Goal: Information Seeking & Learning: Learn about a topic

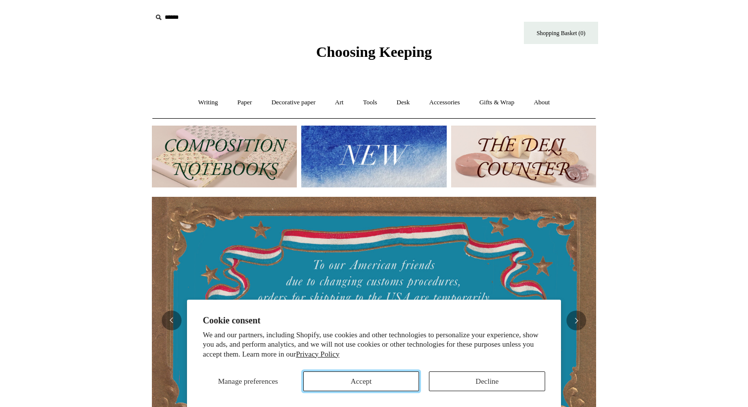
click at [396, 385] on button "Accept" at bounding box center [361, 382] width 116 height 20
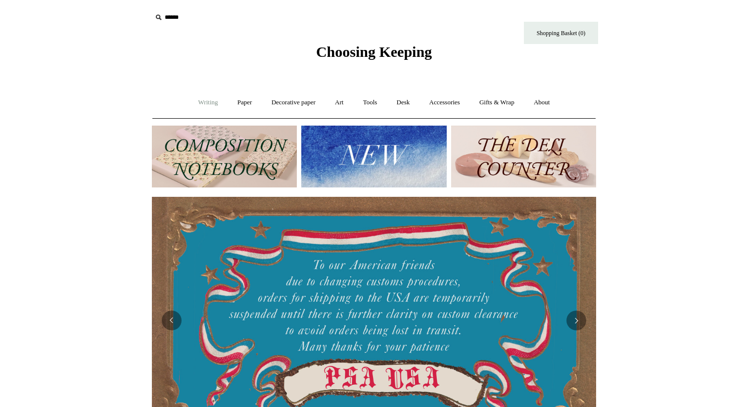
click at [213, 100] on link "Writing +" at bounding box center [209, 103] width 38 height 26
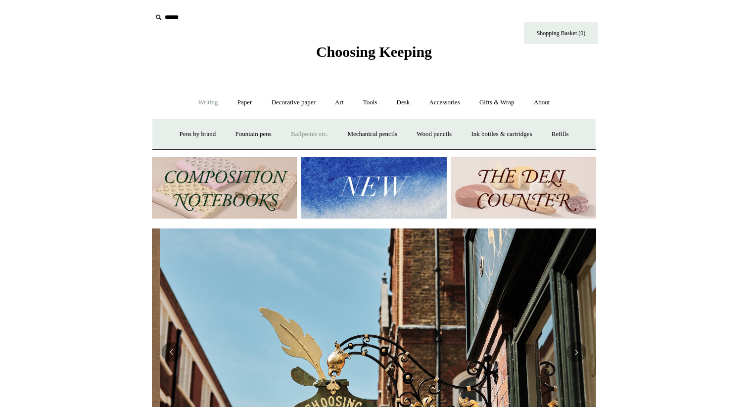
scroll to position [0, 444]
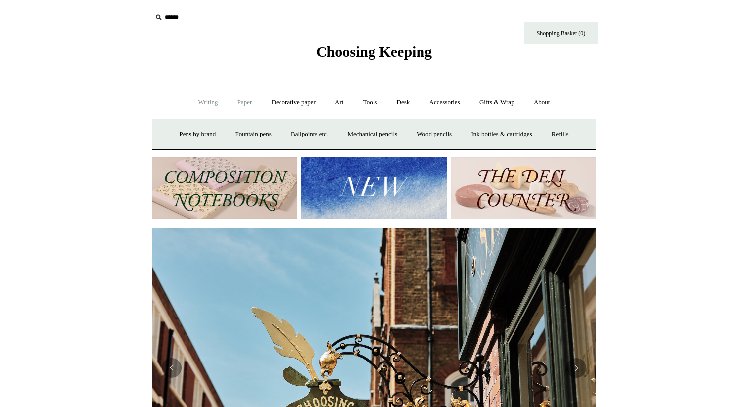
click at [236, 105] on link "Paper +" at bounding box center [245, 103] width 33 height 26
click at [226, 138] on link "Notebooks +" at bounding box center [236, 134] width 46 height 26
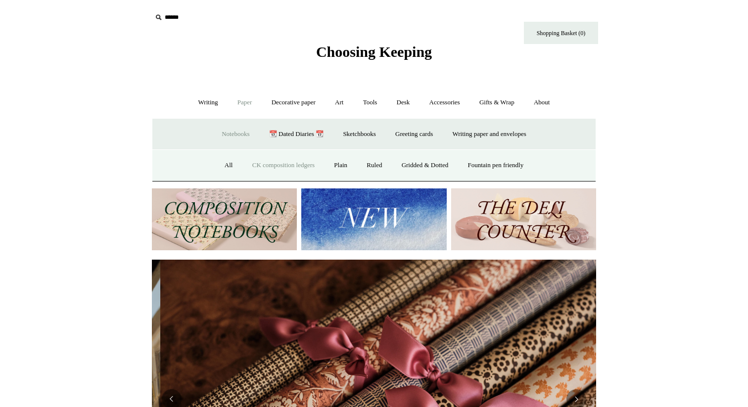
scroll to position [0, 889]
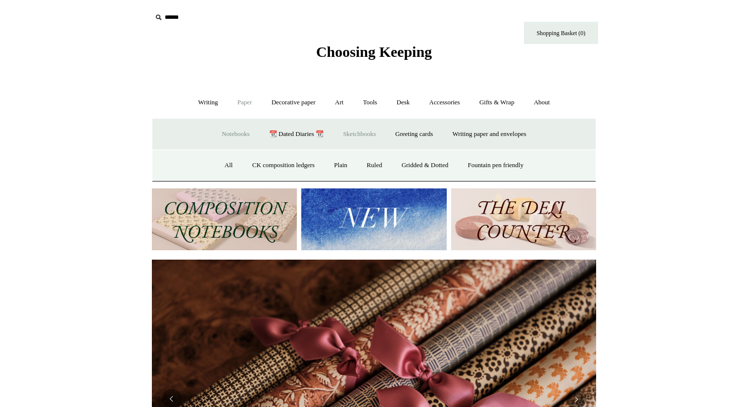
click at [349, 128] on link "Sketchbooks +" at bounding box center [359, 134] width 50 height 26
click at [405, 168] on link "Mixed media" at bounding box center [413, 165] width 52 height 26
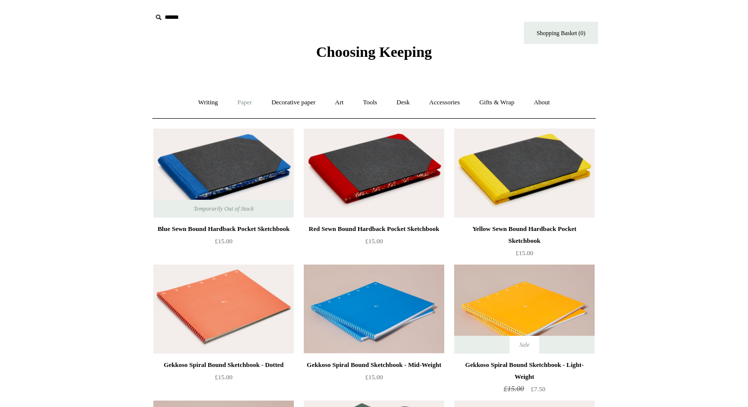
click at [241, 104] on link "Paper +" at bounding box center [245, 103] width 33 height 26
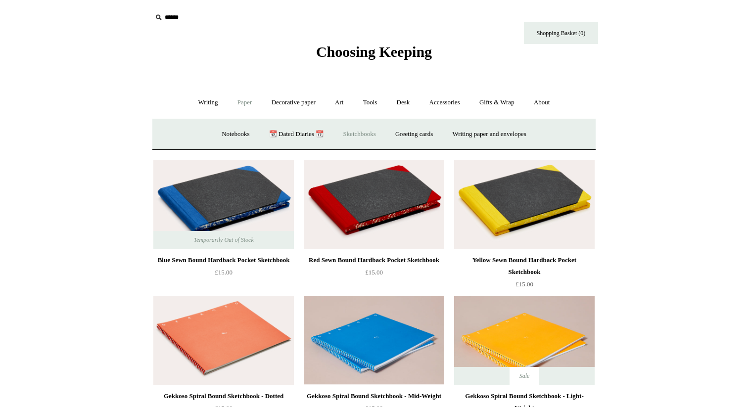
click at [348, 137] on link "Sketchbooks +" at bounding box center [359, 134] width 50 height 26
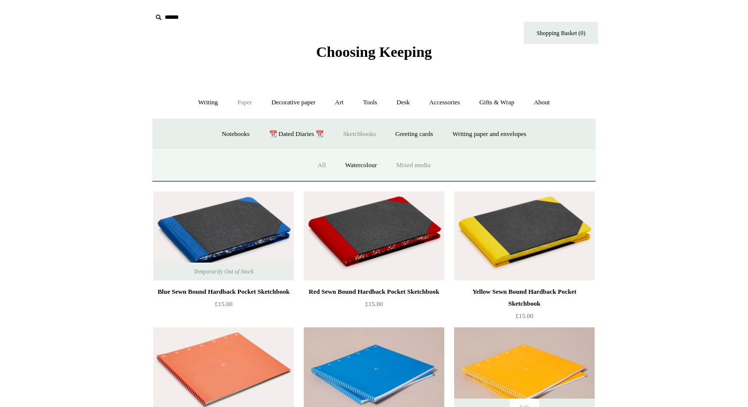
click at [316, 166] on link "All" at bounding box center [322, 165] width 26 height 26
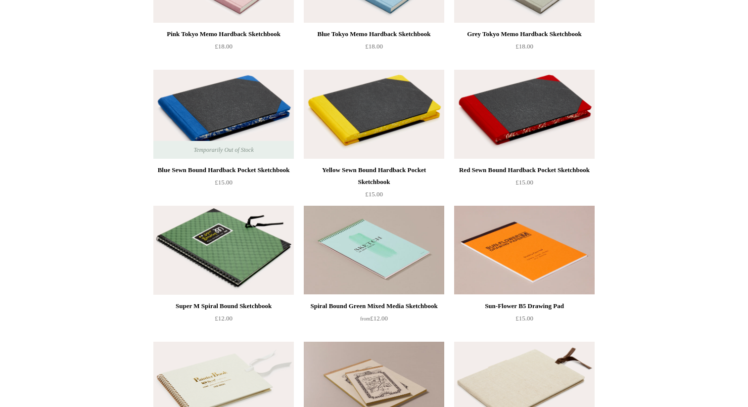
scroll to position [602, 0]
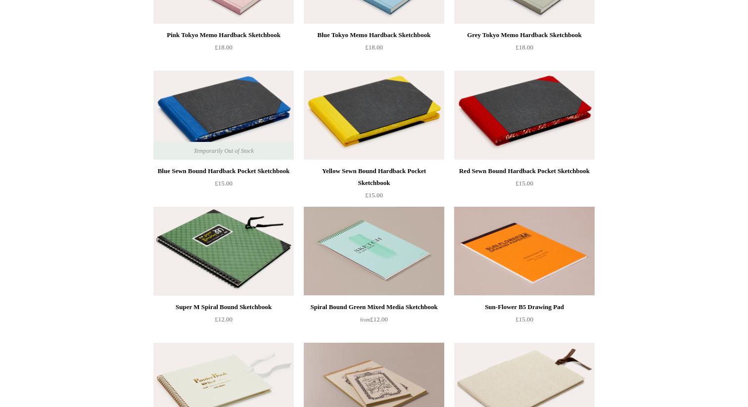
click at [516, 174] on div "Red Sewn Bound Hardback Pocket Sketchbook" at bounding box center [525, 171] width 136 height 12
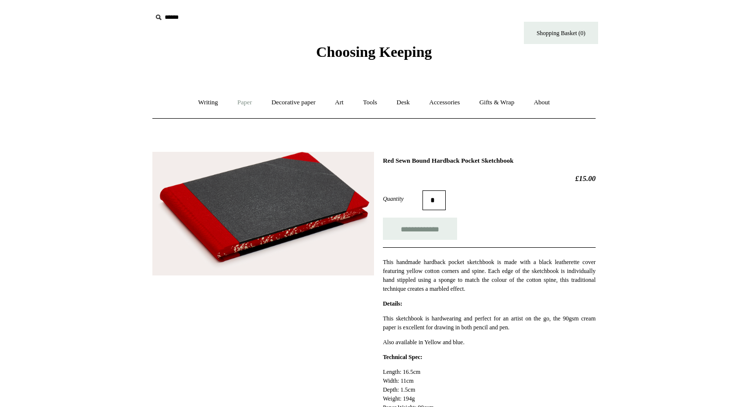
click at [243, 103] on link "Paper +" at bounding box center [245, 103] width 33 height 26
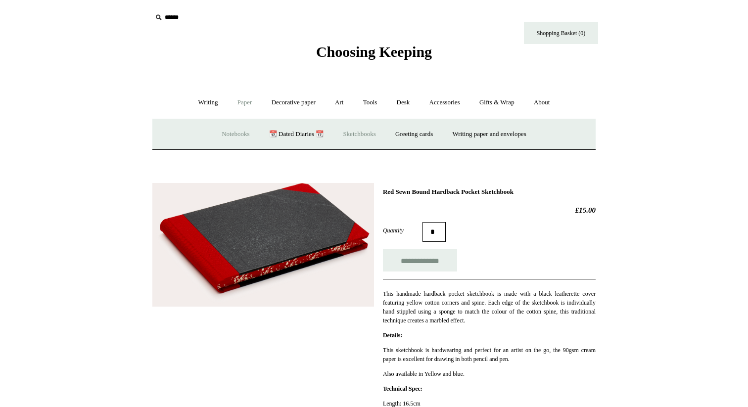
click at [226, 135] on link "Notebooks +" at bounding box center [236, 134] width 46 height 26
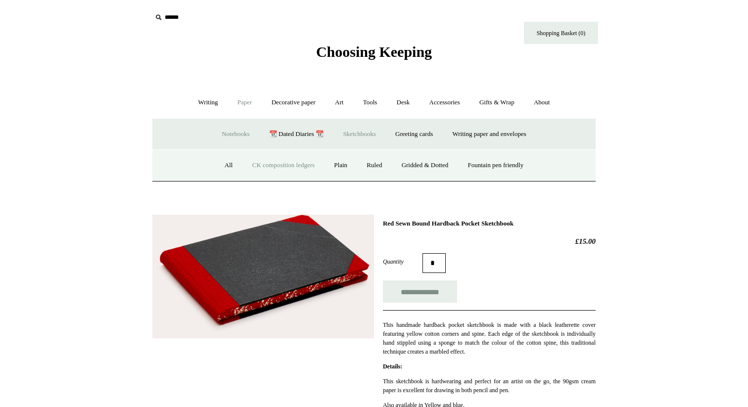
click at [247, 167] on link "CK composition ledgers" at bounding box center [283, 165] width 80 height 26
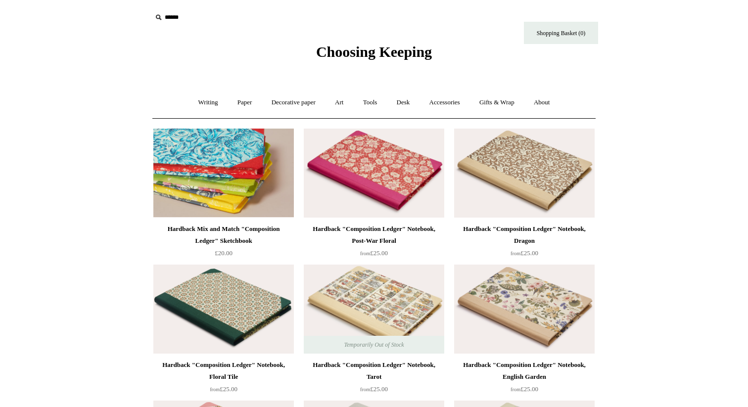
click at [218, 193] on img at bounding box center [223, 173] width 141 height 89
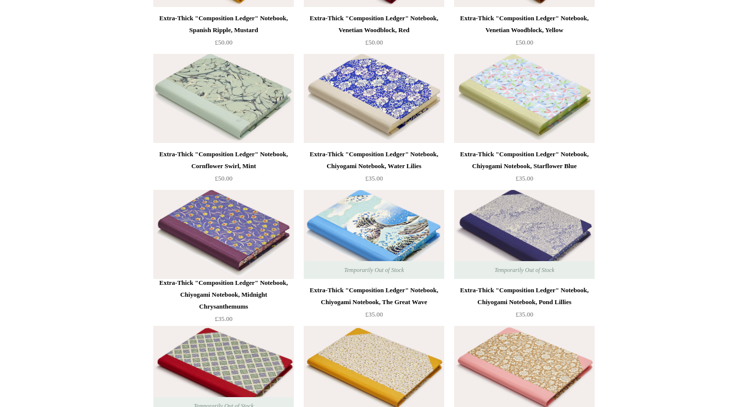
scroll to position [2389, 0]
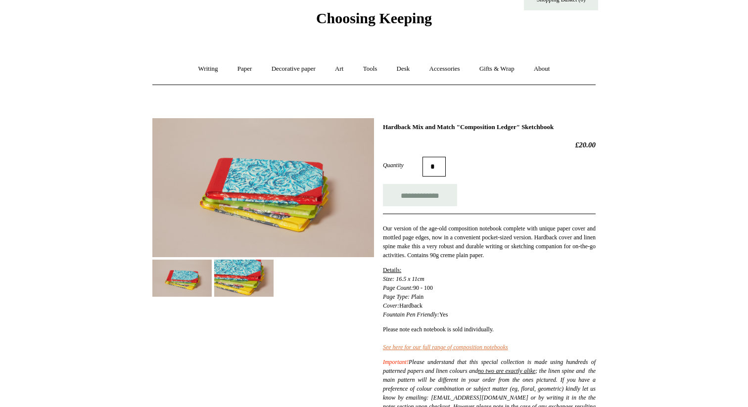
scroll to position [39, 0]
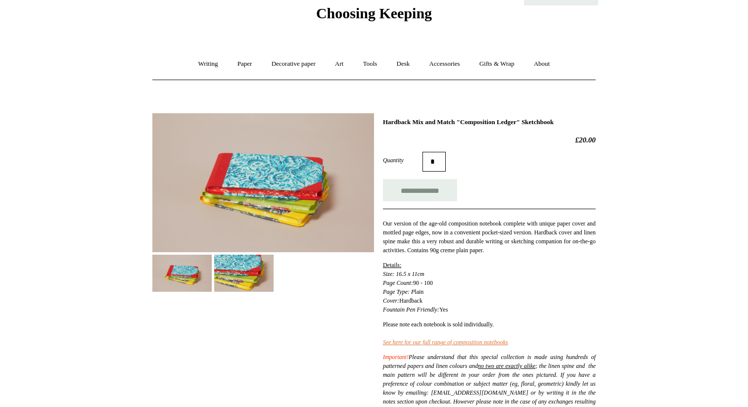
click at [241, 269] on img at bounding box center [243, 273] width 59 height 37
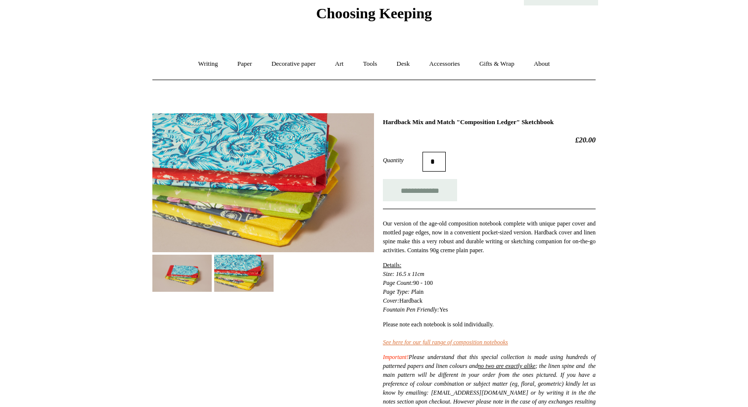
click at [200, 269] on img at bounding box center [181, 273] width 59 height 37
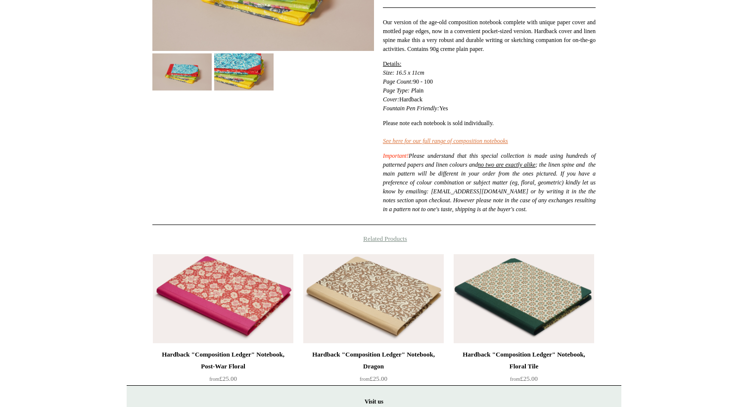
scroll to position [254, 0]
